Goal: Information Seeking & Learning: Find specific fact

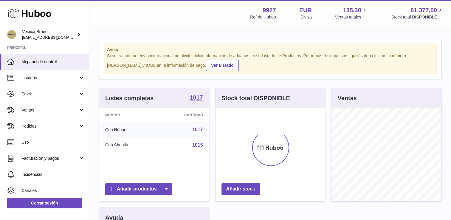
scroll to position [93, 110]
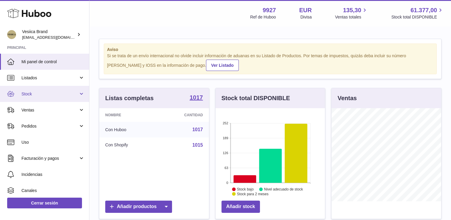
click at [47, 90] on link "Stock" at bounding box center [44, 94] width 89 height 16
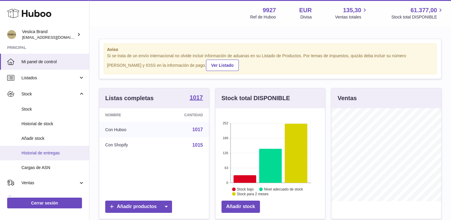
click at [48, 152] on span "Historial de entregas" at bounding box center [52, 153] width 63 height 6
click at [52, 149] on link "Historial de entregas" at bounding box center [44, 153] width 89 height 15
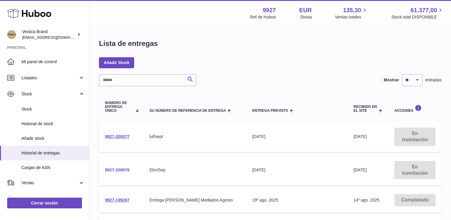
click at [113, 168] on link "9927-200076" at bounding box center [117, 169] width 25 height 5
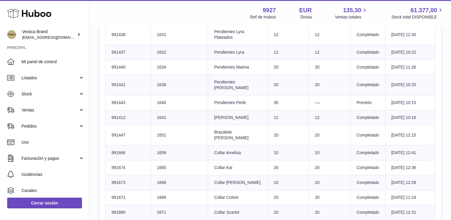
scroll to position [417, 0]
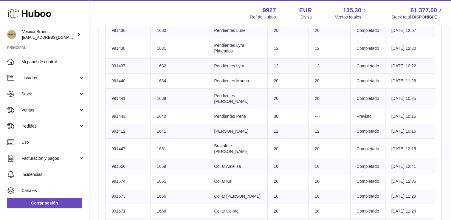
drag, startPoint x: 130, startPoint y: 99, endPoint x: 110, endPoint y: 99, distance: 20.3
click at [110, 109] on td "Número SKU de Huboo 991443" at bounding box center [127, 116] width 45 height 15
copy td "991443"
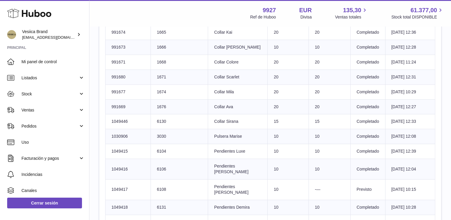
scroll to position [596, 0]
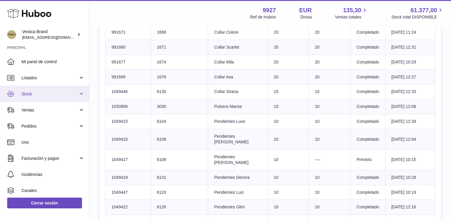
click at [44, 96] on link "Stock" at bounding box center [44, 94] width 89 height 16
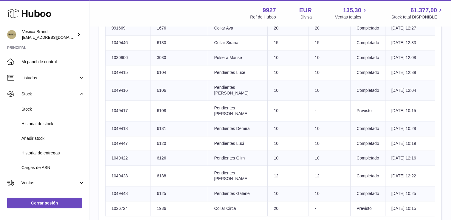
scroll to position [655, 0]
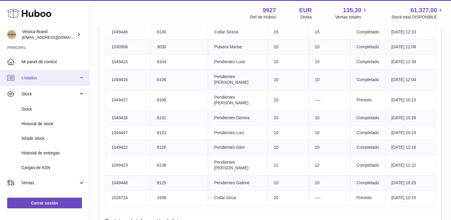
click at [42, 78] on span "Listados" at bounding box center [49, 78] width 57 height 6
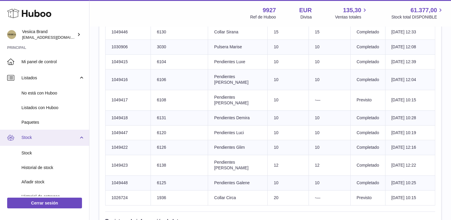
click at [40, 135] on span "Stock" at bounding box center [49, 138] width 57 height 6
click at [43, 137] on span "Stock" at bounding box center [49, 138] width 57 height 6
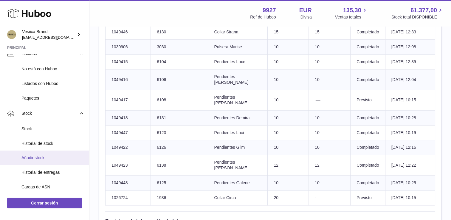
scroll to position [30, 0]
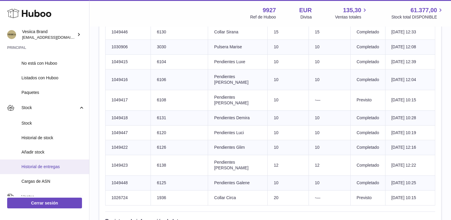
click at [44, 168] on span "Historial de entregas" at bounding box center [52, 167] width 63 height 6
click at [54, 165] on span "Historial de entregas" at bounding box center [52, 167] width 63 height 6
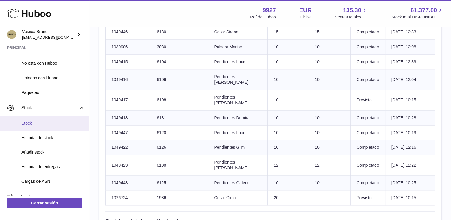
click at [39, 124] on span "Stock" at bounding box center [52, 123] width 63 height 6
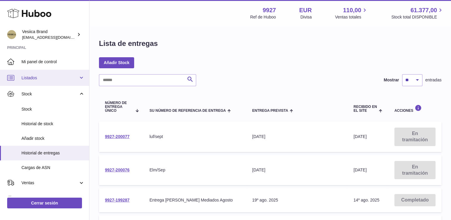
click at [40, 80] on link "Listados" at bounding box center [44, 78] width 89 height 16
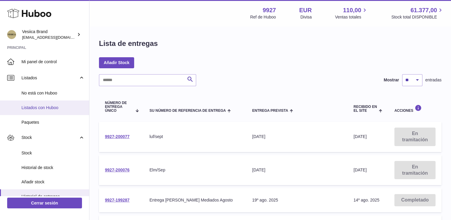
click at [39, 109] on span "Listados con Huboo" at bounding box center [52, 108] width 63 height 6
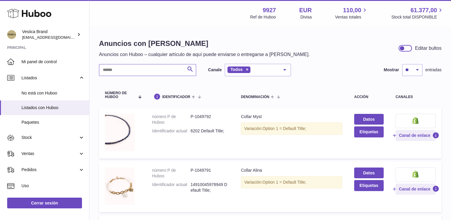
click at [137, 70] on input "text" at bounding box center [147, 70] width 97 height 12
paste input "******"
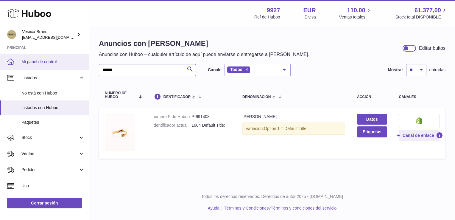
drag, startPoint x: 123, startPoint y: 71, endPoint x: 39, endPoint y: 69, distance: 83.4
click at [39, 69] on div "Huboo Vesiica Brand [EMAIL_ADDRESS][DOMAIN_NAME] Principal Mi panel de control …" at bounding box center [227, 110] width 455 height 220
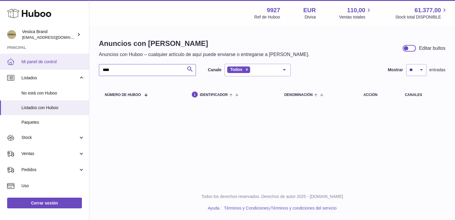
drag, startPoint x: 112, startPoint y: 68, endPoint x: 65, endPoint y: 68, distance: 47.1
click at [70, 68] on div "Huboo Vesiica Brand [EMAIL_ADDRESS][DOMAIN_NAME] Principal Mi panel de control …" at bounding box center [227, 110] width 455 height 220
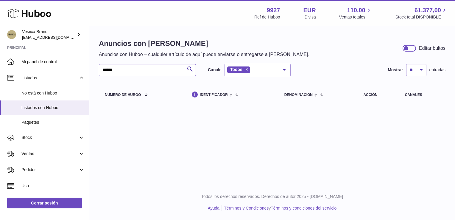
click at [112, 71] on input "******" at bounding box center [147, 70] width 97 height 12
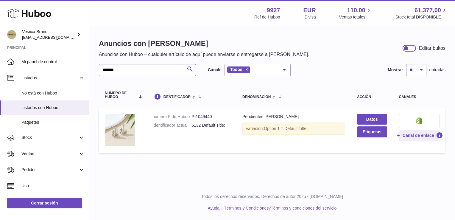
type input "*******"
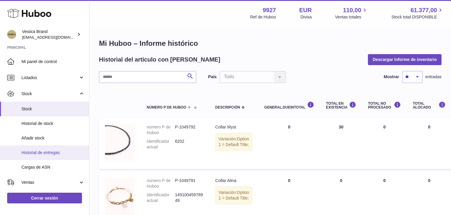
click at [46, 155] on span "Historial de entregas" at bounding box center [52, 153] width 63 height 6
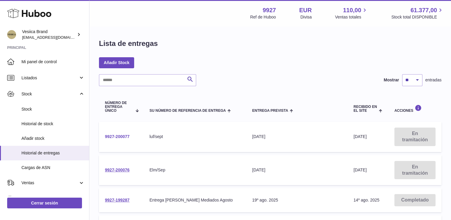
click at [124, 134] on link "9927-200077" at bounding box center [117, 136] width 25 height 5
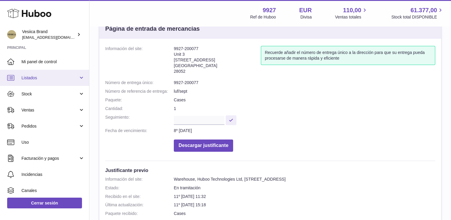
scroll to position [14, 0]
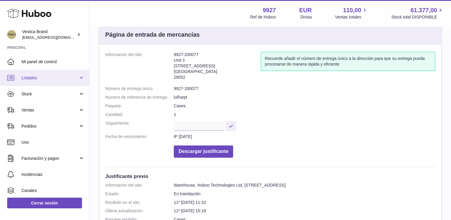
click at [52, 77] on span "Listados" at bounding box center [49, 78] width 57 height 6
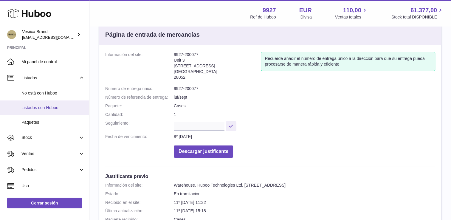
click at [49, 107] on span "Listados con Huboo" at bounding box center [52, 108] width 63 height 6
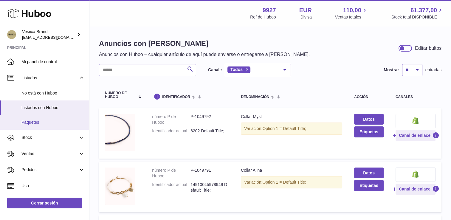
click at [35, 127] on link "Paquetes" at bounding box center [44, 122] width 89 height 15
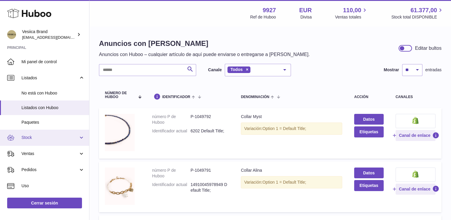
click at [33, 133] on link "Stock" at bounding box center [44, 138] width 89 height 16
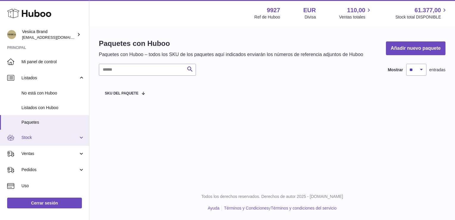
click at [51, 134] on link "Stock" at bounding box center [44, 138] width 89 height 16
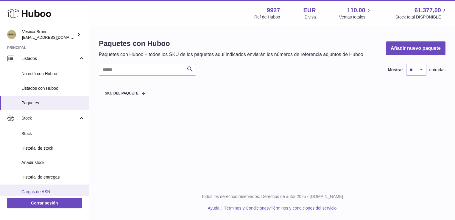
scroll to position [60, 0]
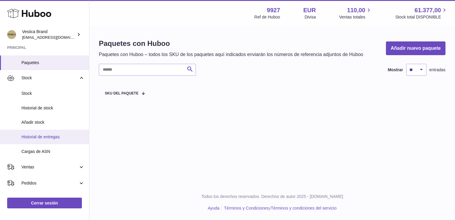
click at [45, 138] on span "Historial de entregas" at bounding box center [52, 137] width 63 height 6
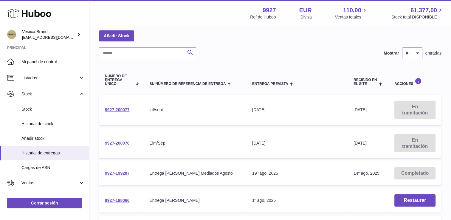
scroll to position [30, 0]
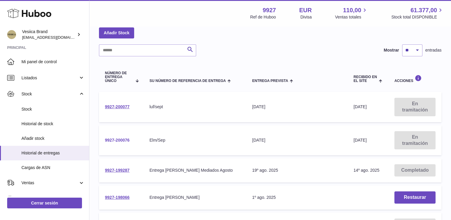
click at [121, 140] on link "9927-200076" at bounding box center [117, 140] width 25 height 5
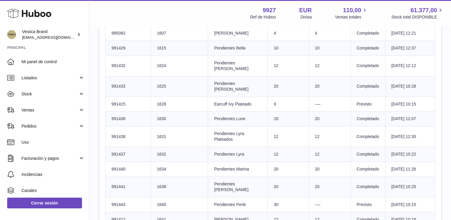
scroll to position [328, 0]
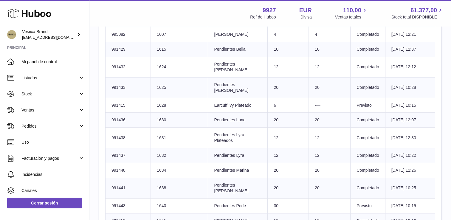
drag, startPoint x: 126, startPoint y: 188, endPoint x: 110, endPoint y: 188, distance: 16.1
click at [110, 198] on td "Número SKU de Huboo 991443" at bounding box center [127, 205] width 45 height 15
drag, startPoint x: 110, startPoint y: 188, endPoint x: 114, endPoint y: 191, distance: 4.7
copy td "991443"
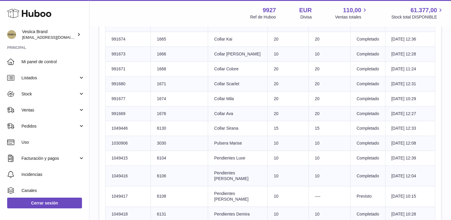
scroll to position [566, 0]
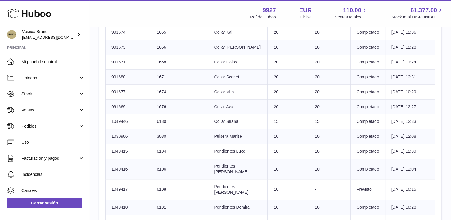
drag, startPoint x: 135, startPoint y: 155, endPoint x: 108, endPoint y: 154, distance: 26.2
click at [108, 179] on td "Número SKU de Huboo 1049417" at bounding box center [127, 189] width 45 height 21
drag, startPoint x: 108, startPoint y: 154, endPoint x: 122, endPoint y: 155, distance: 13.7
copy td "1049417"
